Goal: Find specific page/section: Find specific page/section

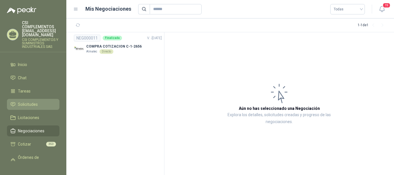
click at [36, 101] on span "Solicitudes" at bounding box center [28, 104] width 20 height 6
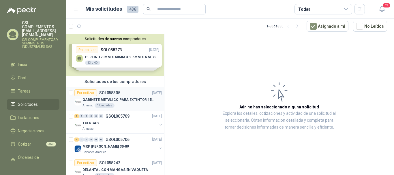
click at [97, 93] on div "Por cotizar SOL058305" at bounding box center [97, 92] width 46 height 7
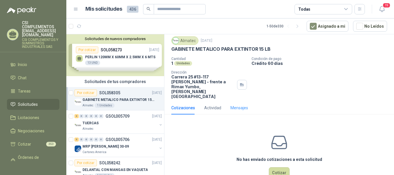
scroll to position [23, 0]
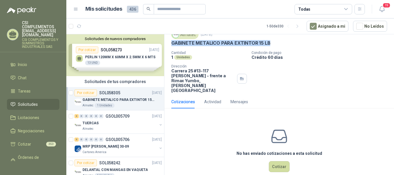
drag, startPoint x: 171, startPoint y: 44, endPoint x: 280, endPoint y: 48, distance: 109.6
click at [280, 48] on div "Almatec [DATE] GABINETE METALICO PARA EXTINTOR 15 LB Cantidad 1 Unidades Condi…" at bounding box center [278, 61] width 229 height 67
copy p "GABINETE METALICO PARA EXTINTOR 15 LB"
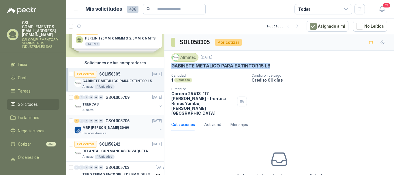
scroll to position [29, 0]
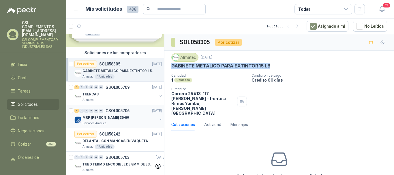
click at [121, 118] on div "MRP [PERSON_NAME] 30-09" at bounding box center [119, 117] width 75 height 7
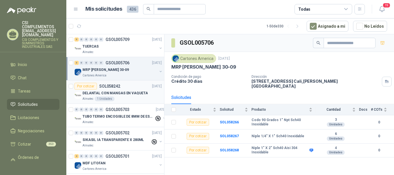
scroll to position [86, 0]
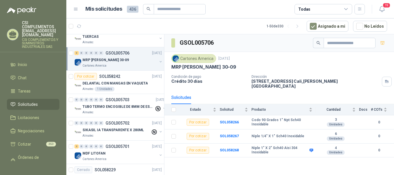
click at [24, 101] on span "Solicitudes" at bounding box center [28, 104] width 20 height 6
